Goal: Navigation & Orientation: Understand site structure

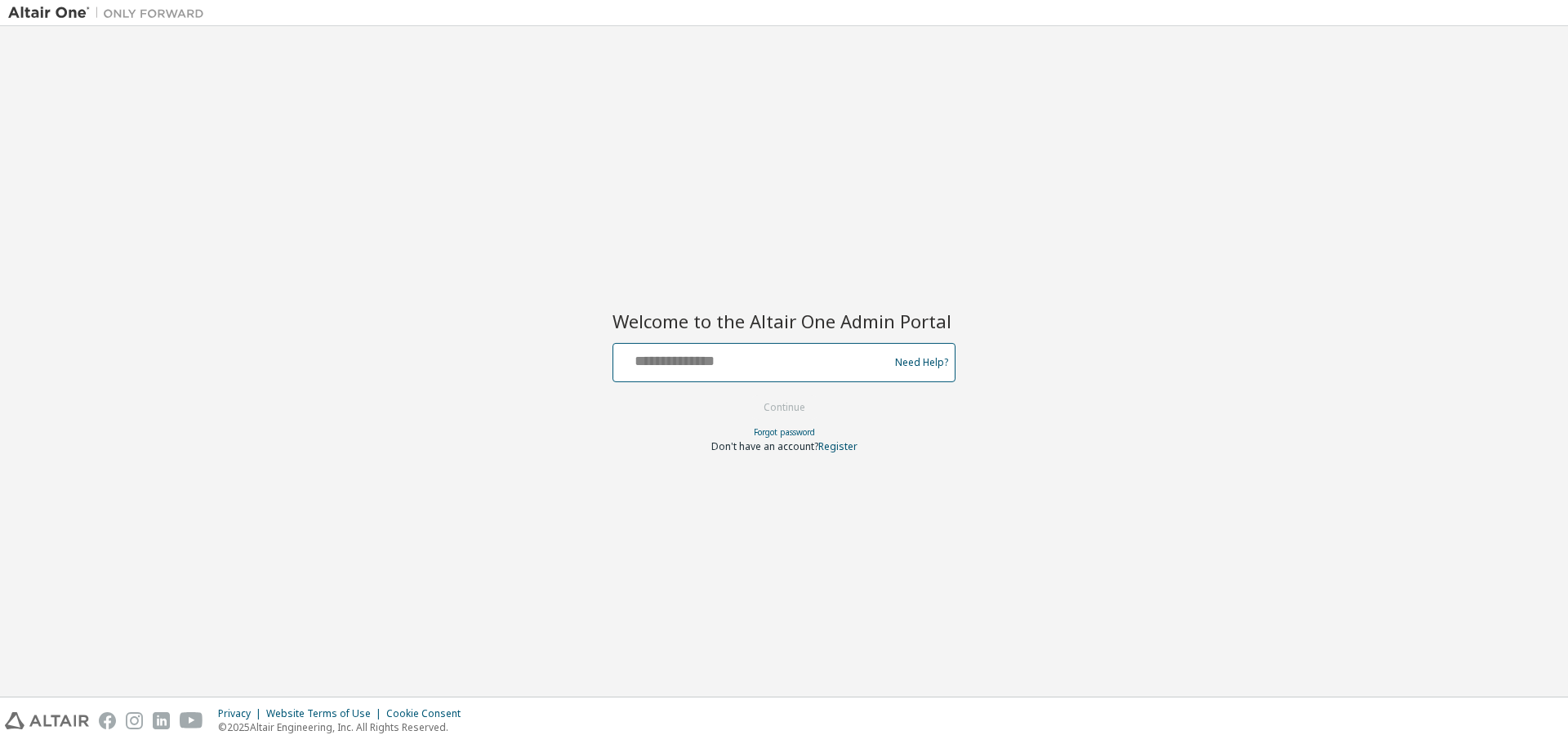
click at [823, 357] on input "text" at bounding box center [753, 358] width 267 height 24
type input "**********"
drag, startPoint x: 822, startPoint y: 357, endPoint x: 578, endPoint y: 358, distance: 244.0
click at [578, 358] on div "**********" at bounding box center [784, 361] width 1552 height 654
click at [769, 184] on div "Welcome to the Altair One Admin Portal Need Help? Please make sure that you pro…" at bounding box center [784, 361] width 1552 height 654
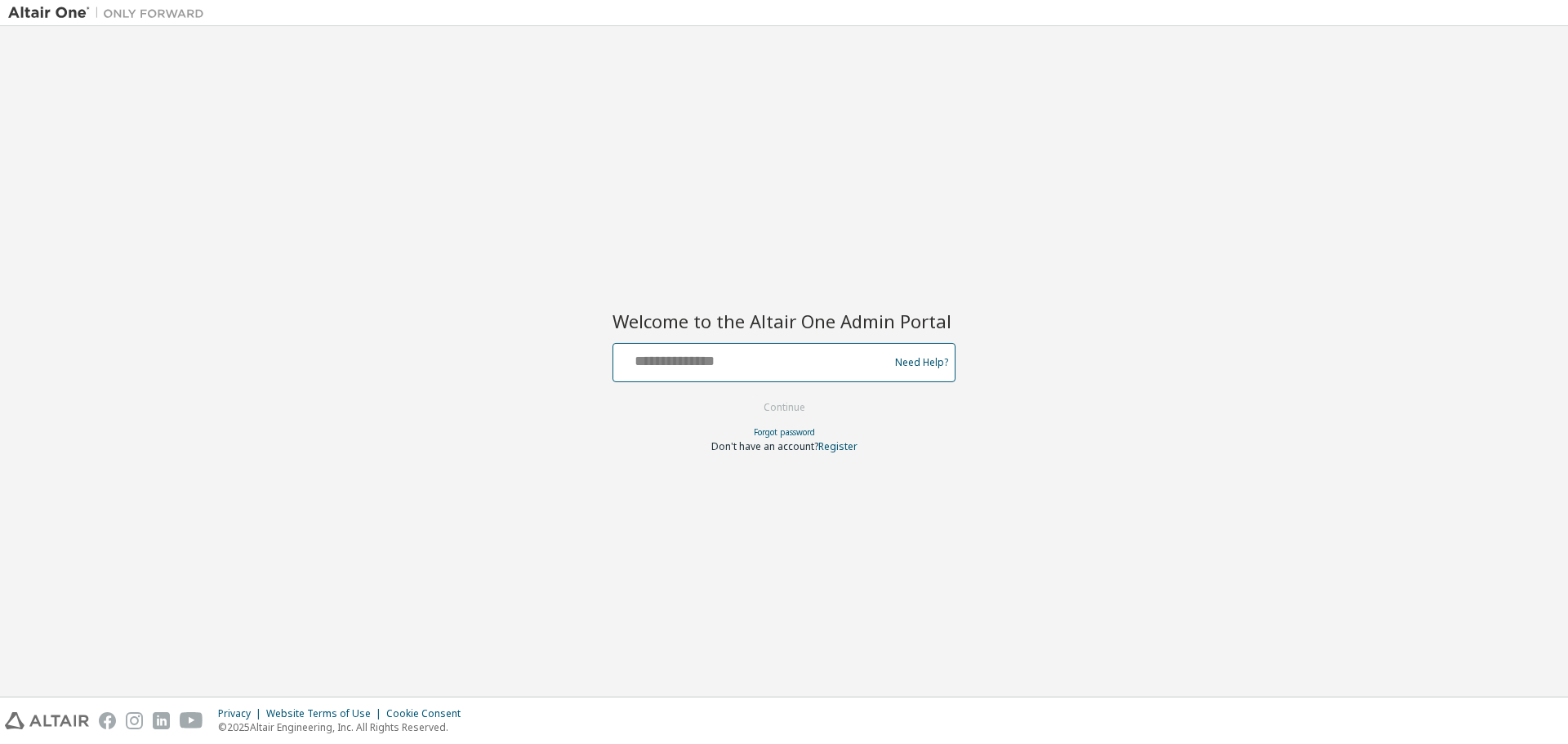
click at [653, 357] on input "text" at bounding box center [753, 358] width 267 height 24
paste input "**********"
type input "**********"
click at [746, 395] on button "Continue" at bounding box center [784, 408] width 76 height 25
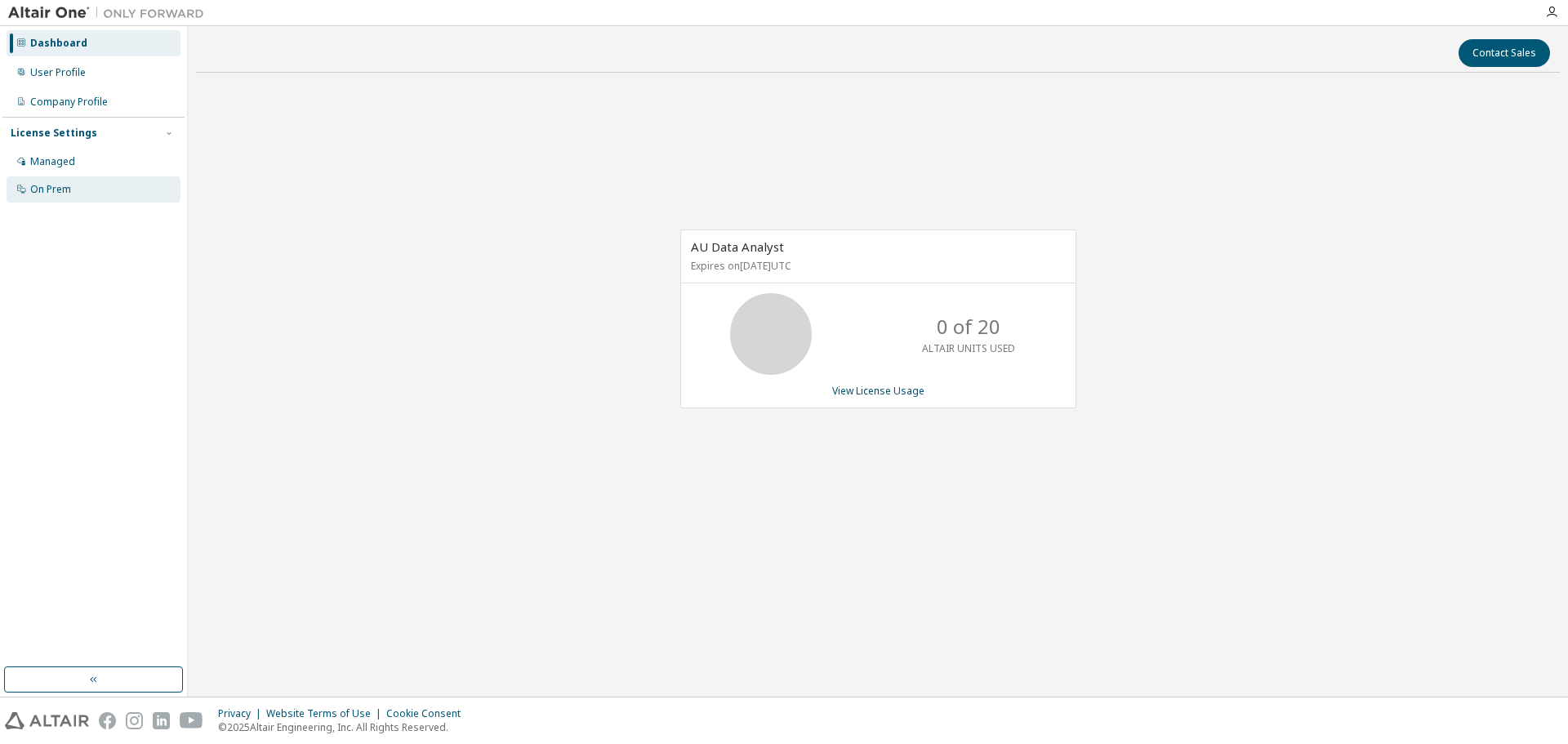
click at [72, 191] on div "On Prem" at bounding box center [93, 190] width 174 height 26
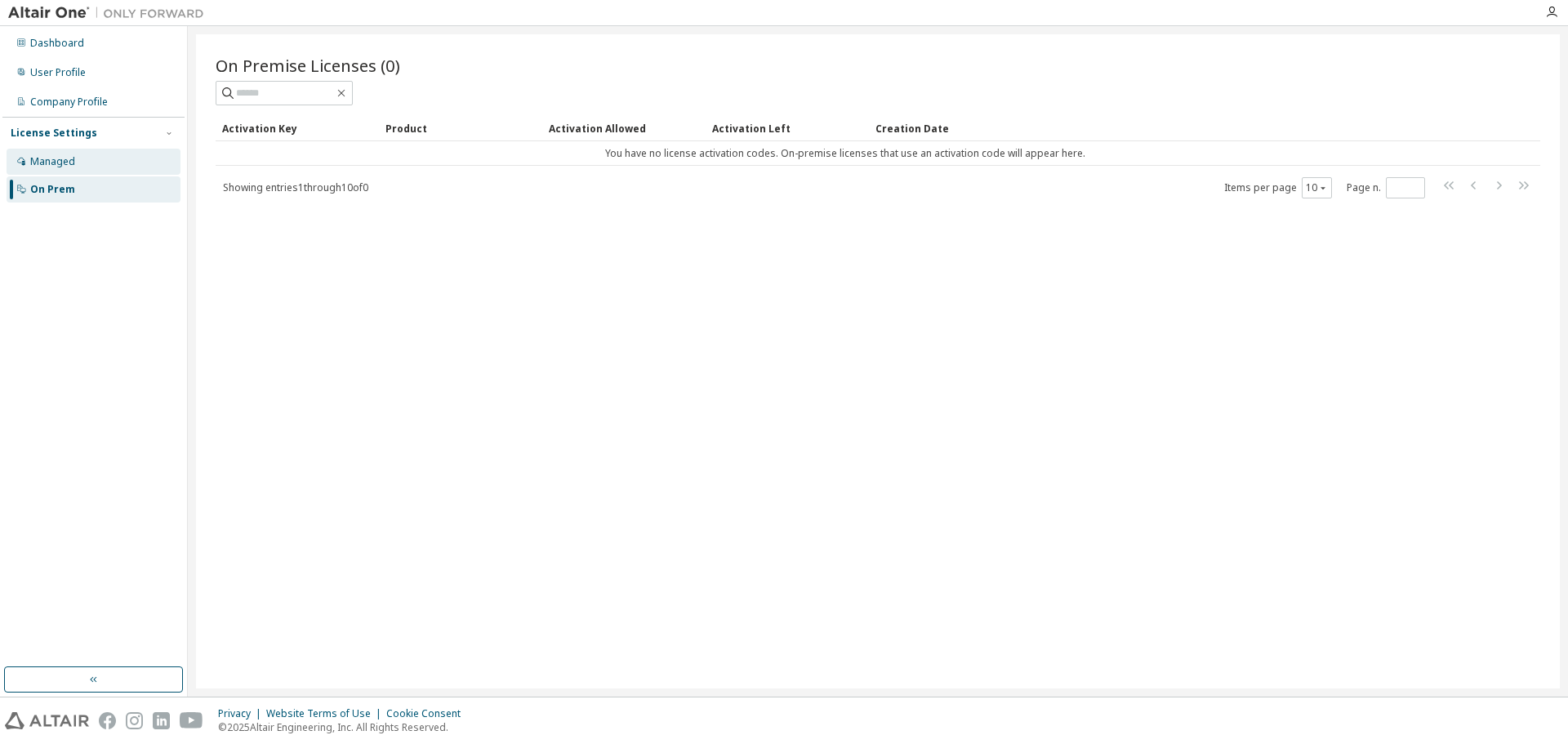
click at [52, 159] on div "Managed" at bounding box center [52, 162] width 45 height 13
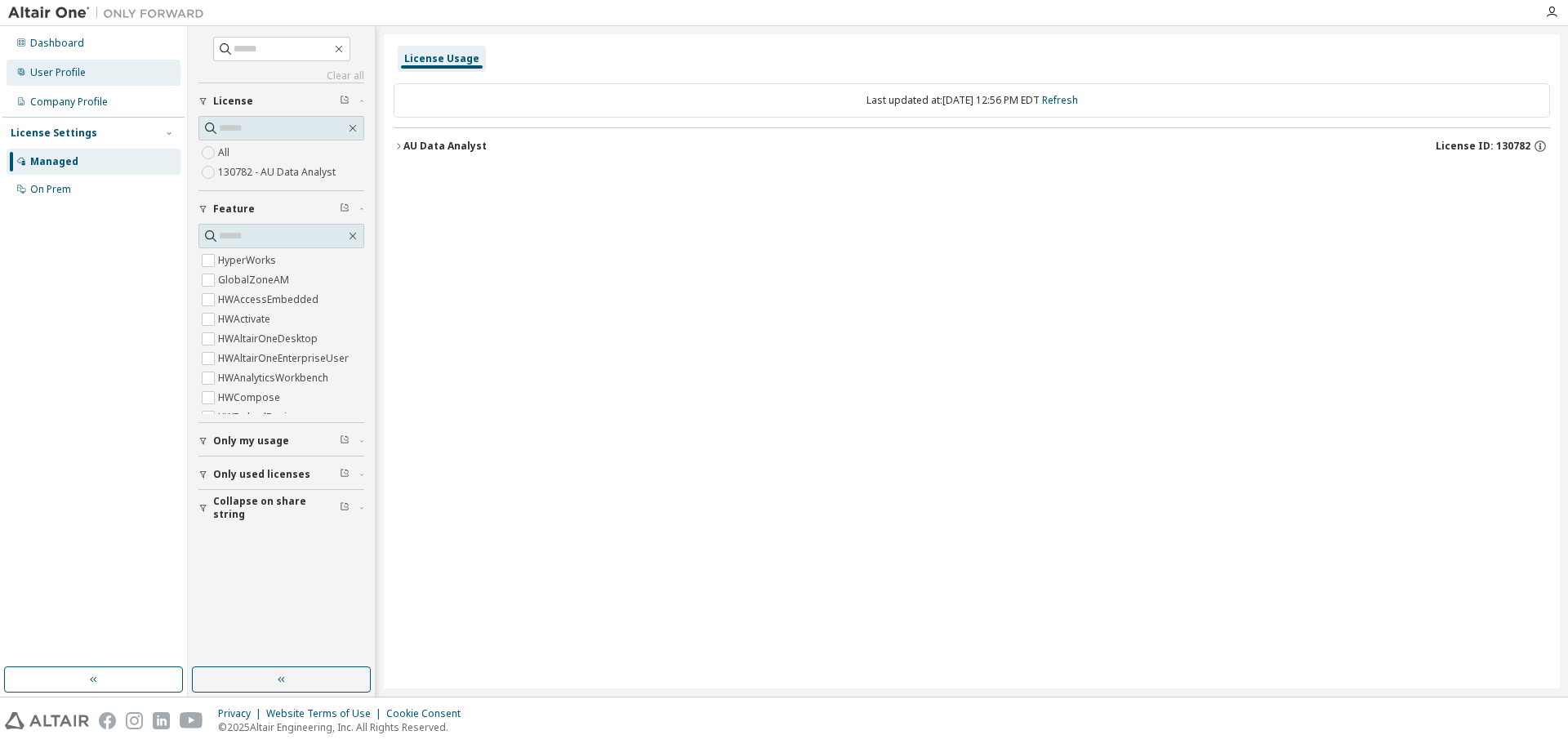
click at [57, 68] on div "User Profile" at bounding box center [57, 72] width 55 height 13
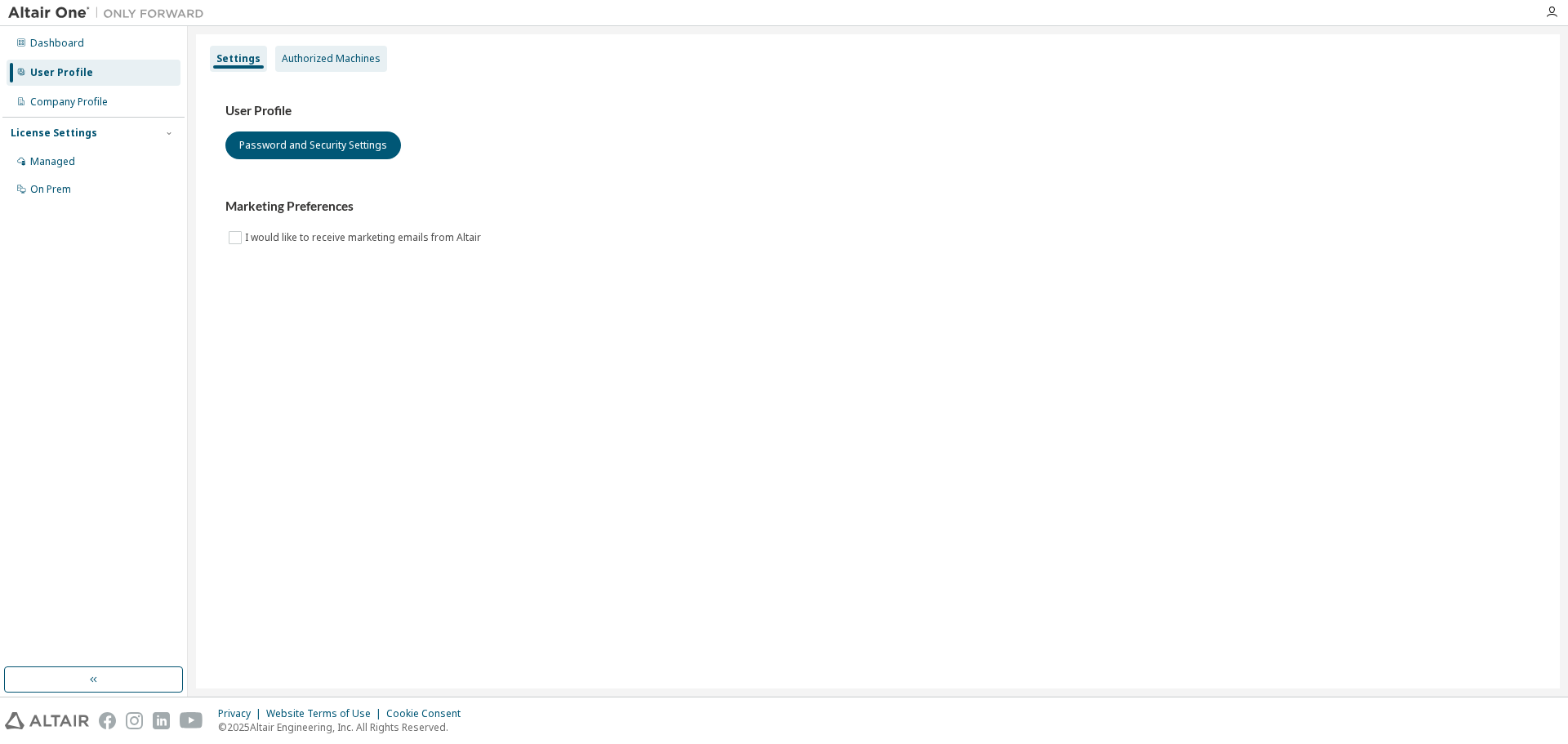
click at [302, 52] on div "Authorized Machines" at bounding box center [331, 58] width 98 height 13
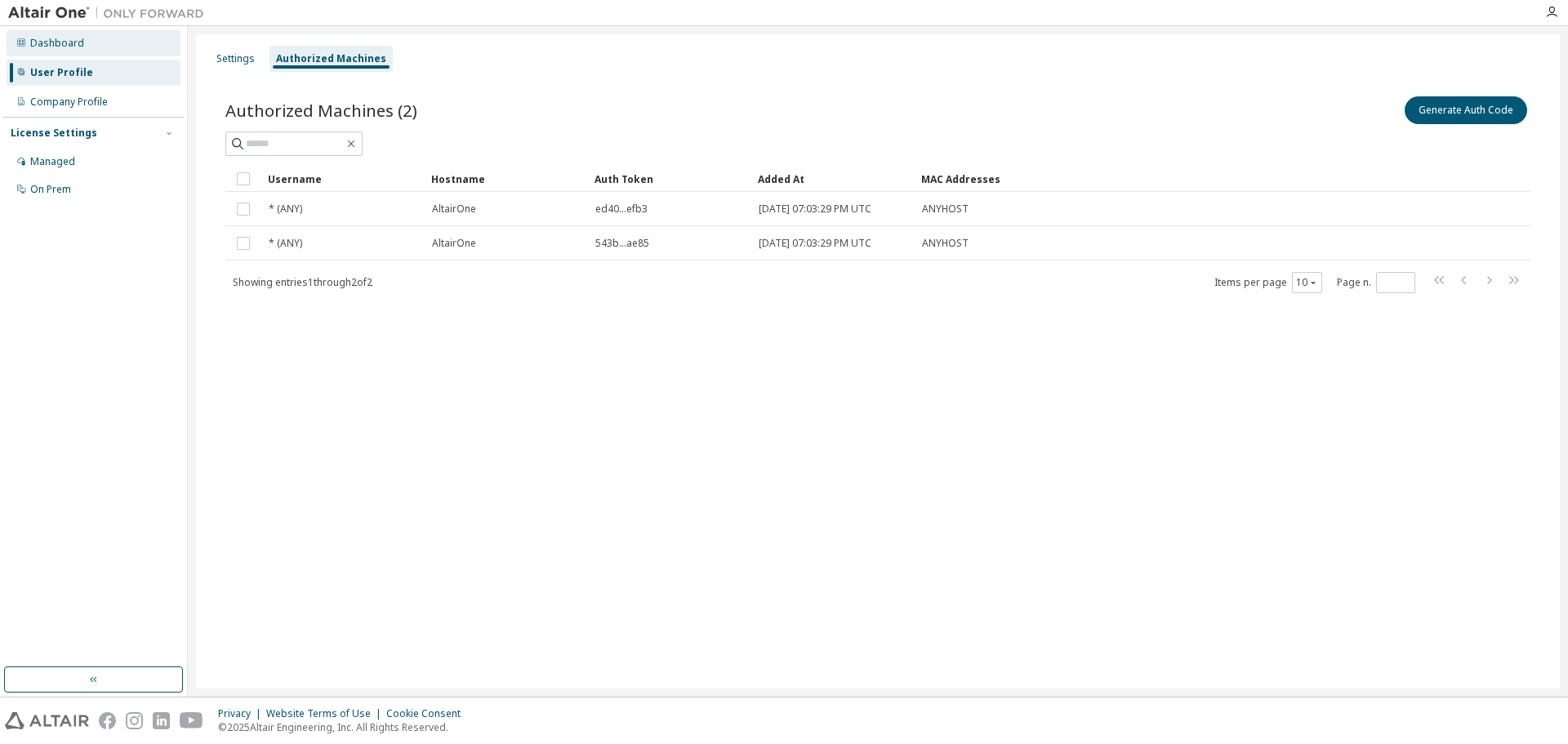
click at [56, 41] on div "Dashboard" at bounding box center [56, 43] width 54 height 13
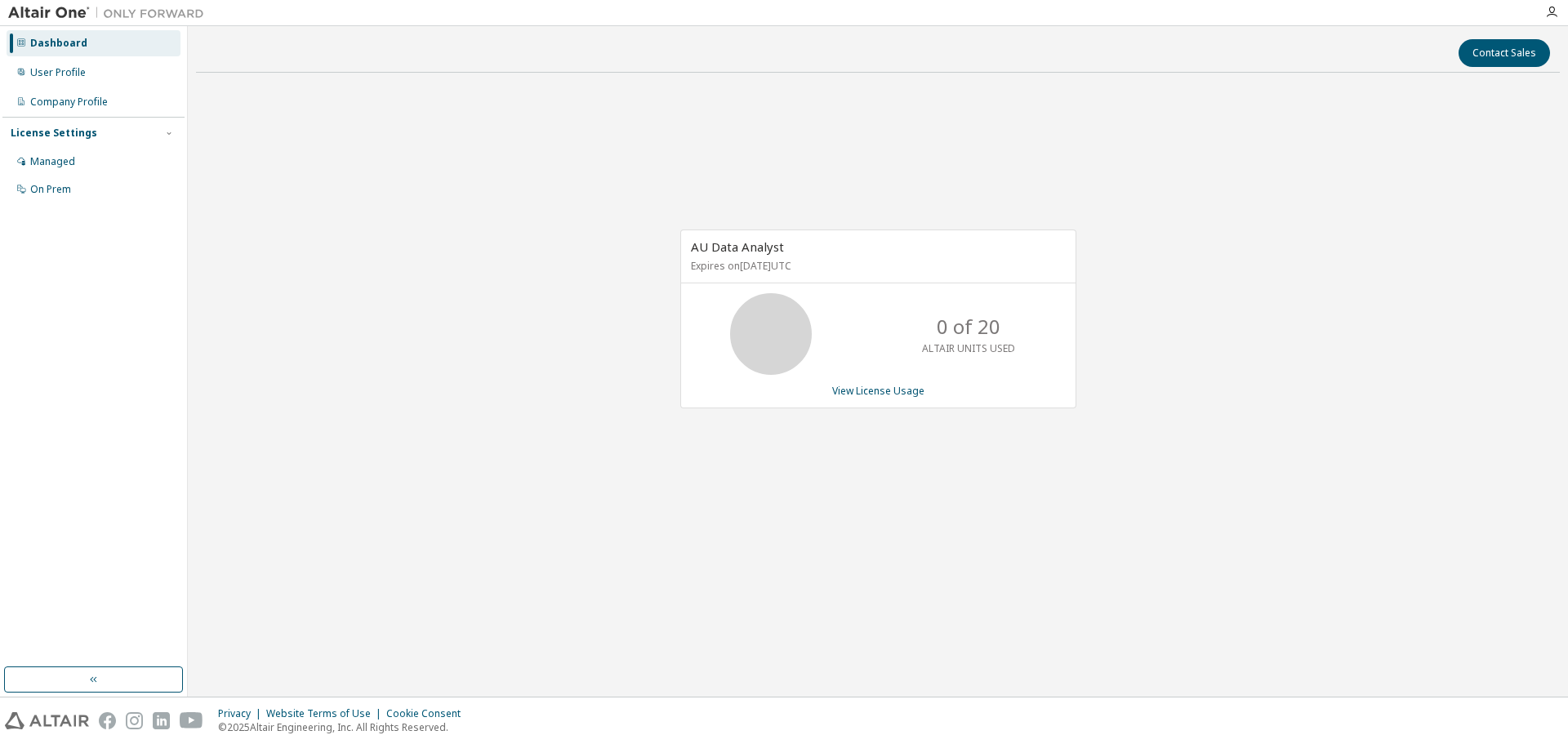
click at [105, 682] on button "button" at bounding box center [94, 679] width 179 height 26
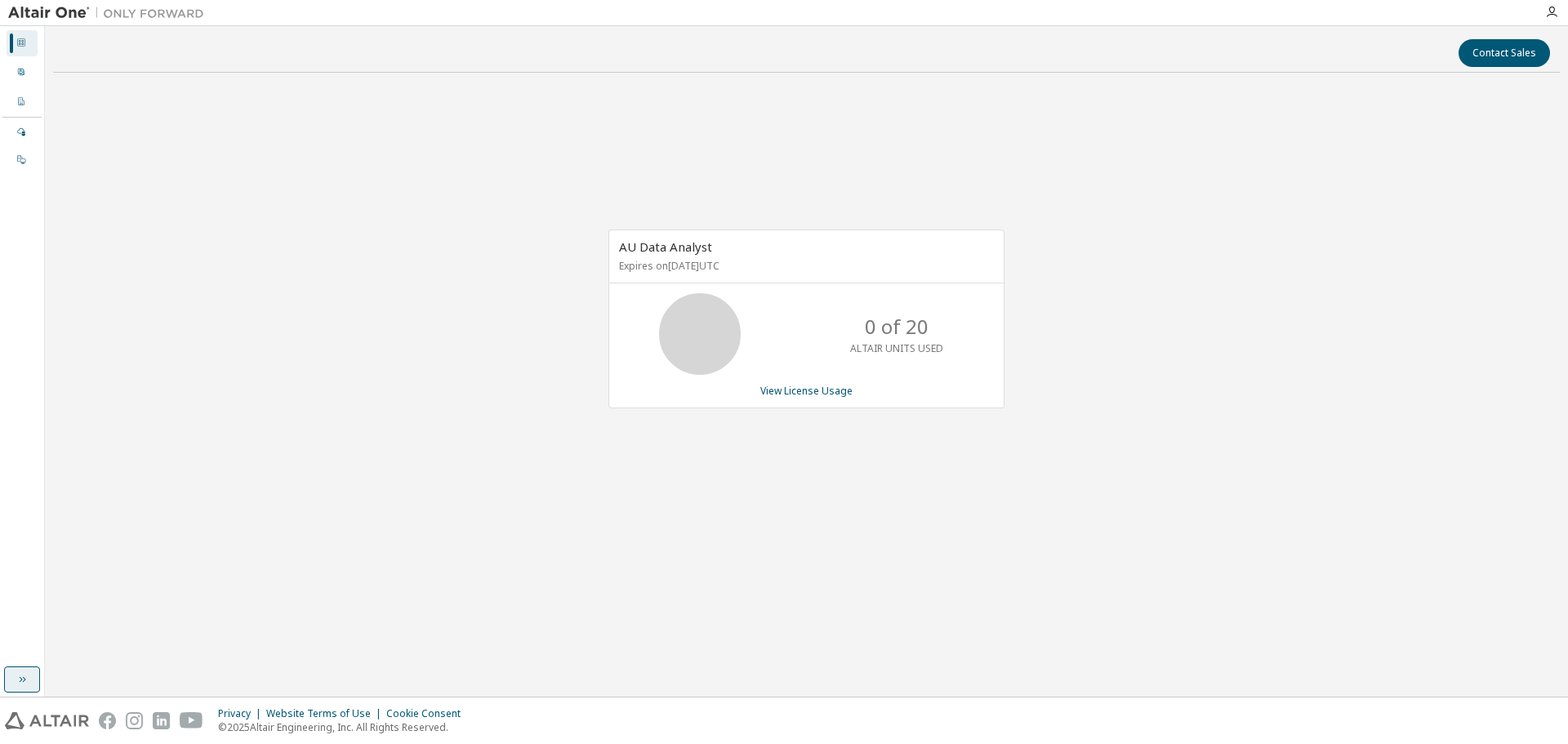
click at [23, 675] on icon "button" at bounding box center [22, 679] width 13 height 13
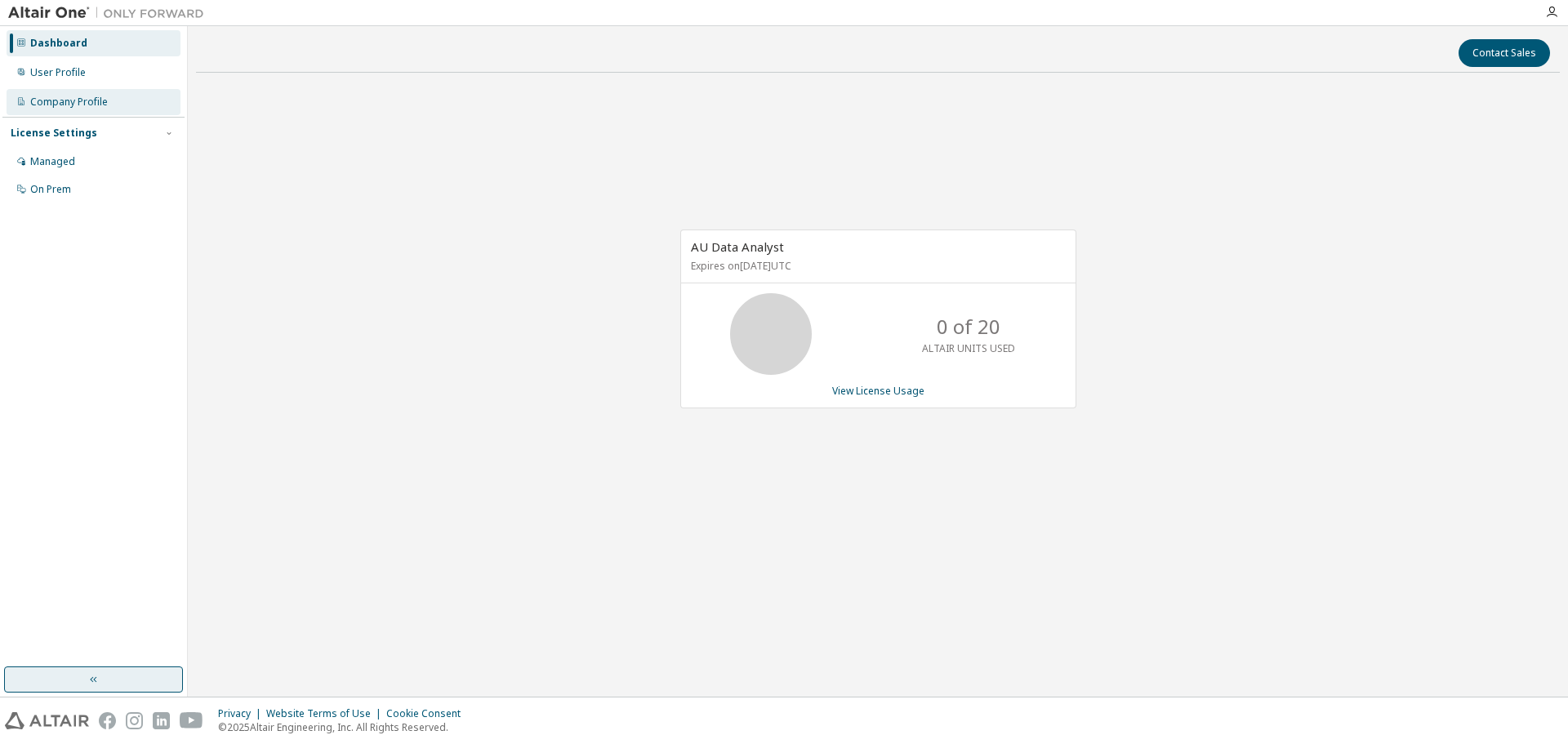
click at [98, 98] on div "Company Profile" at bounding box center [69, 102] width 77 height 13
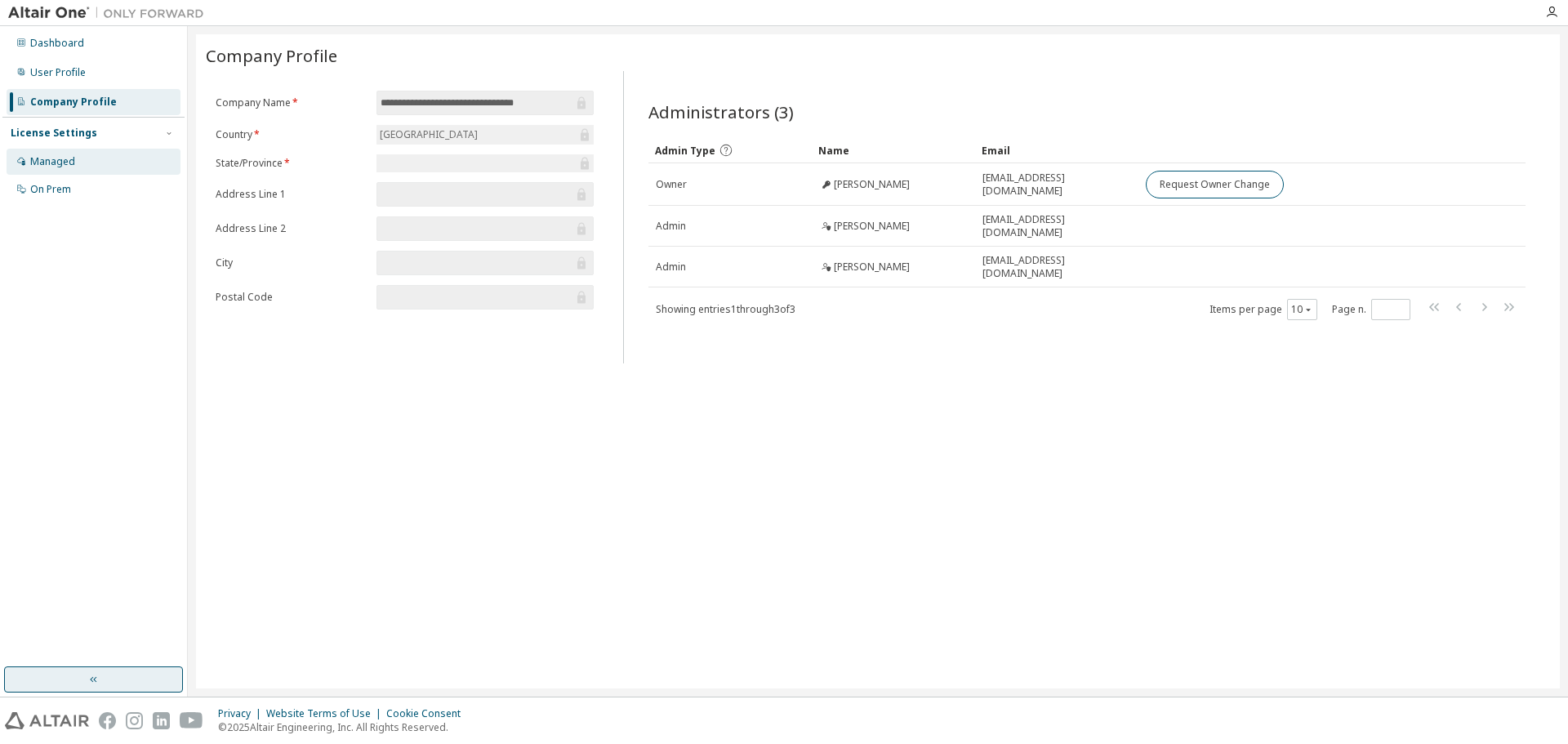
click at [131, 170] on div "Managed" at bounding box center [93, 162] width 174 height 26
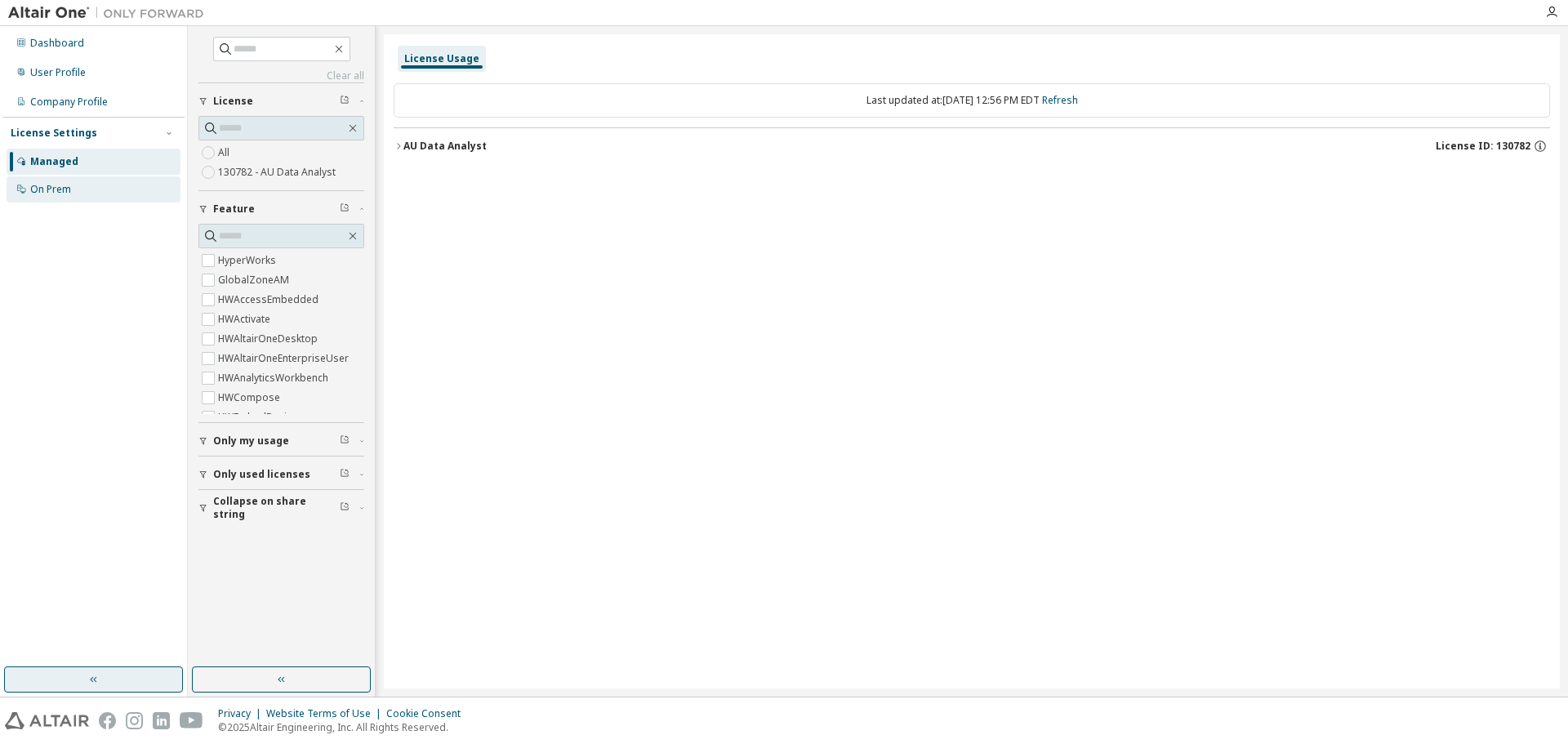
click at [90, 179] on div "On Prem" at bounding box center [93, 190] width 174 height 26
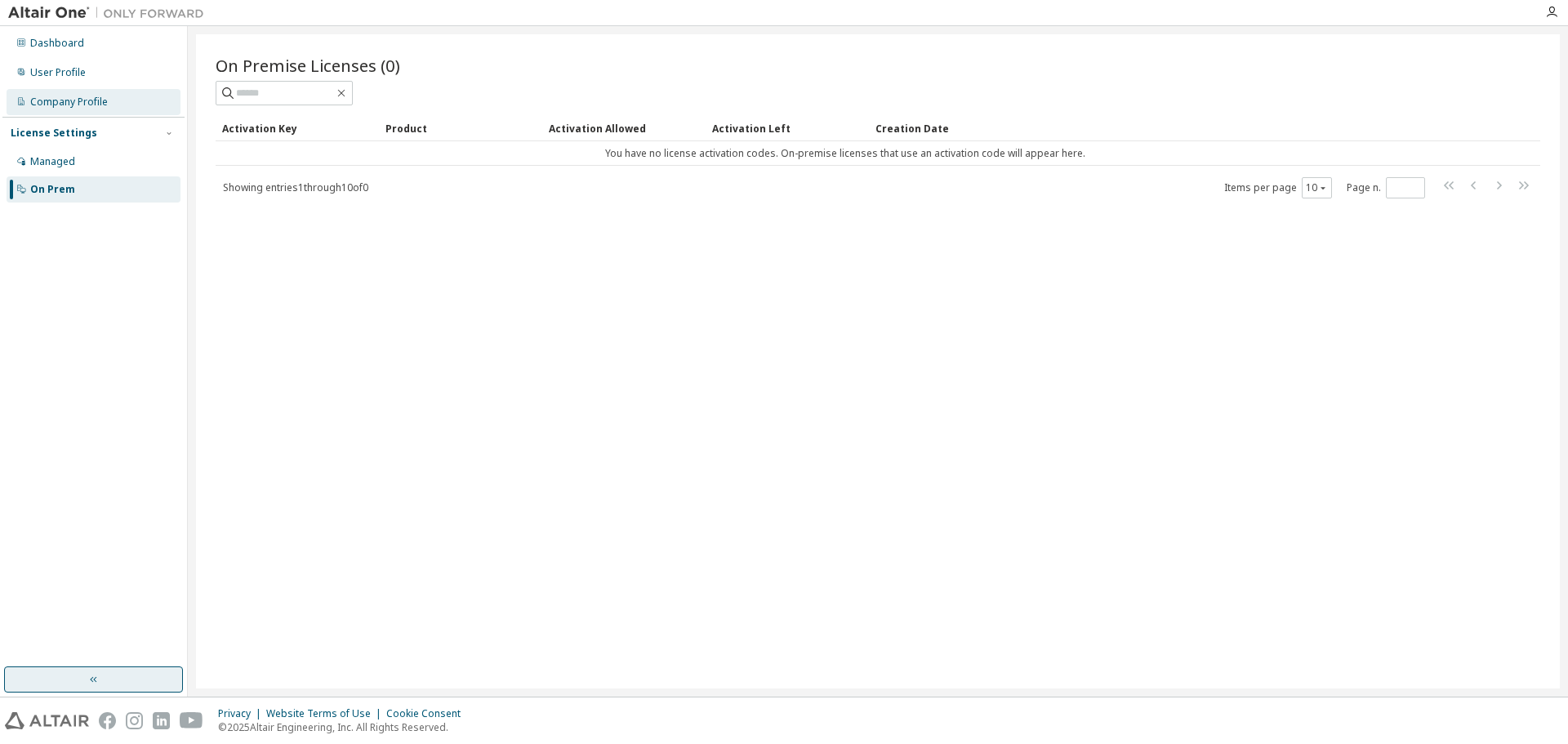
click at [76, 99] on div "Company Profile" at bounding box center [69, 102] width 77 height 13
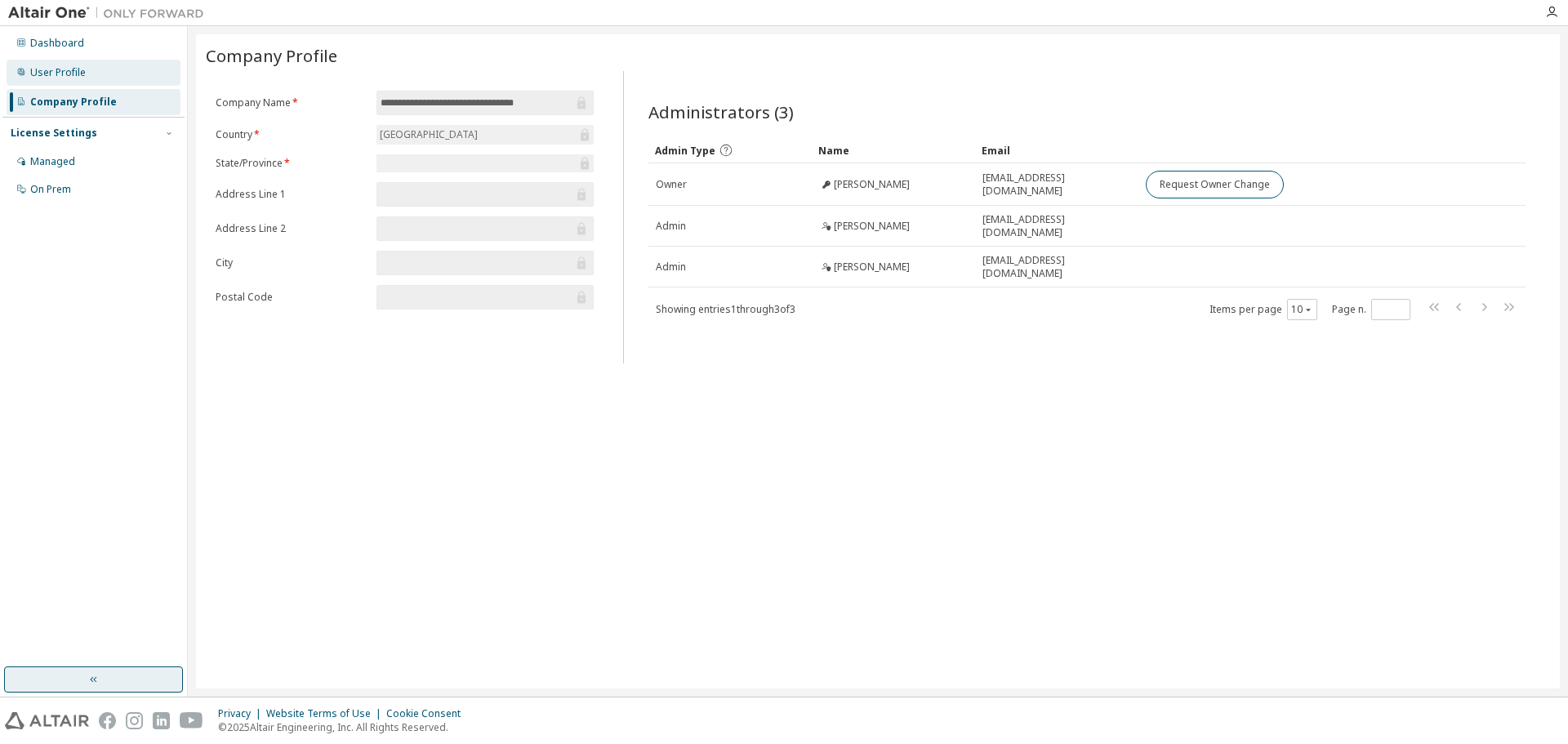
click at [75, 67] on div "User Profile" at bounding box center [57, 72] width 55 height 13
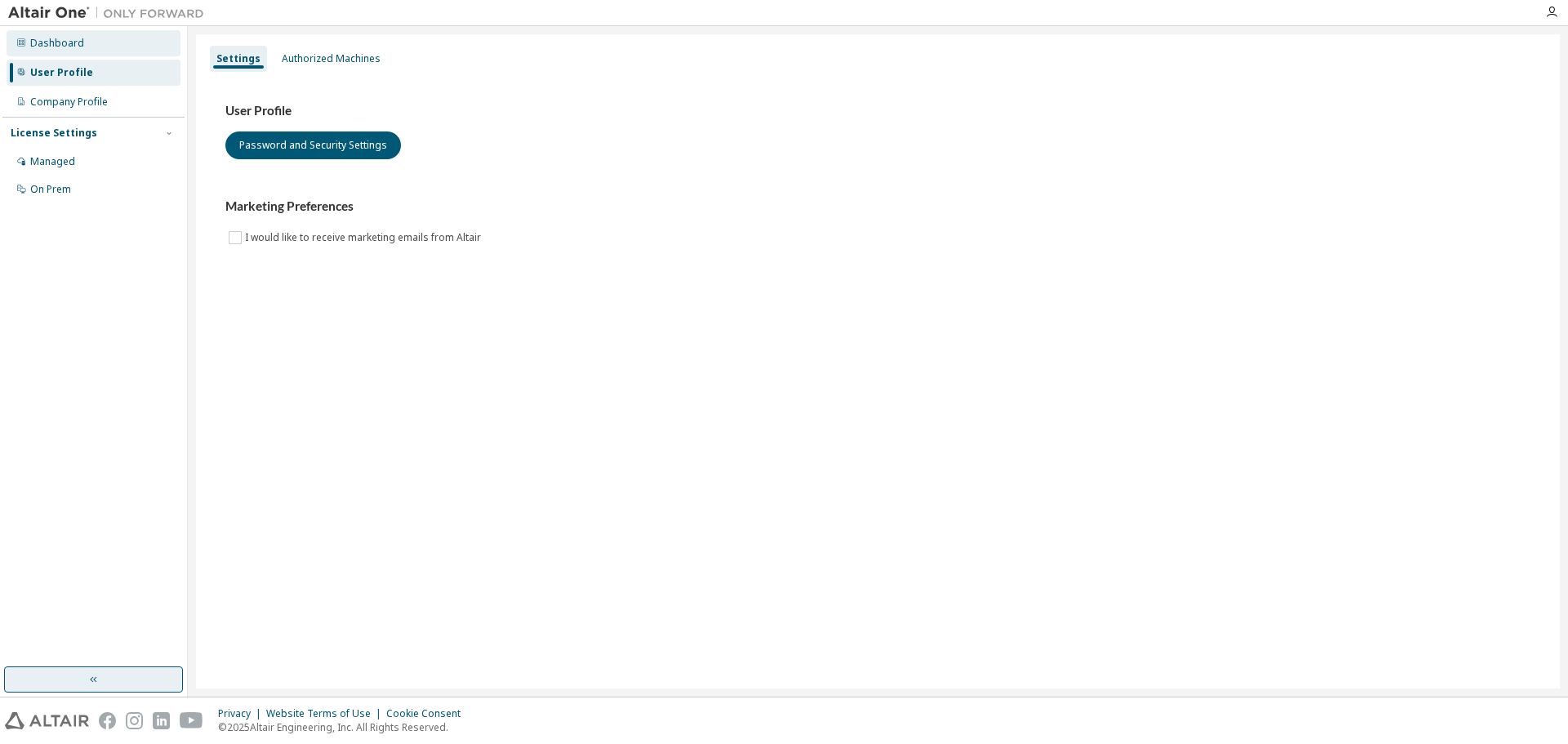
click at [76, 52] on div "Dashboard" at bounding box center [93, 43] width 174 height 26
